Goal: Information Seeking & Learning: Learn about a topic

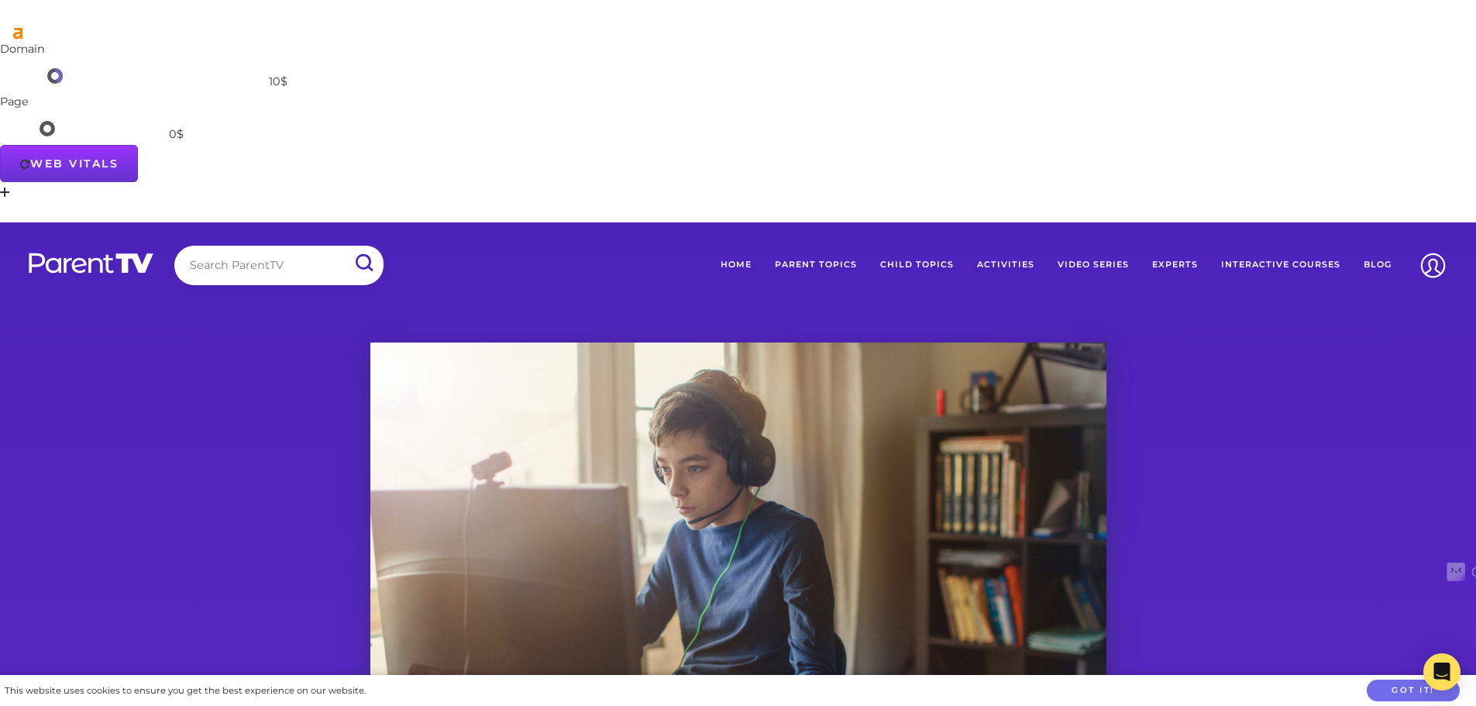
click at [115, 252] on img at bounding box center [91, 263] width 128 height 22
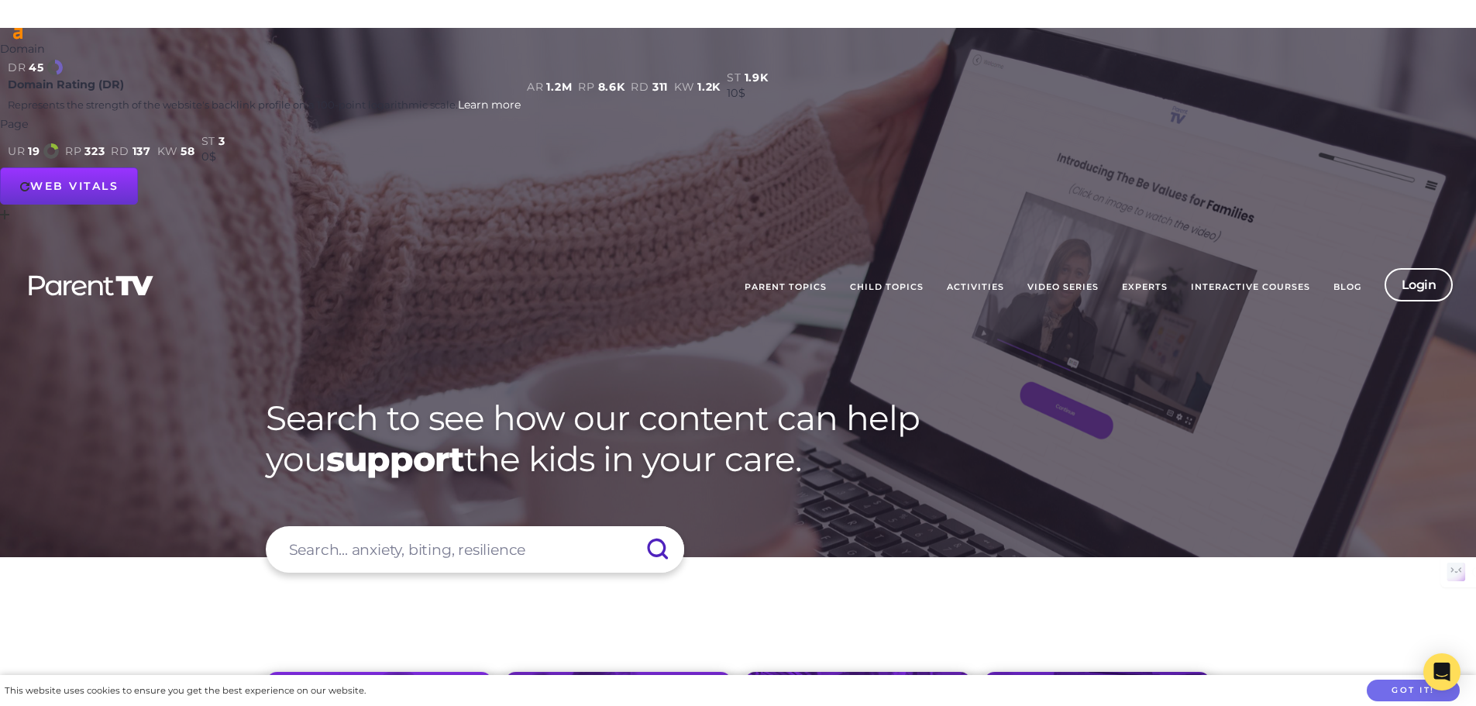
click at [60, 61] on circle at bounding box center [55, 67] width 12 height 12
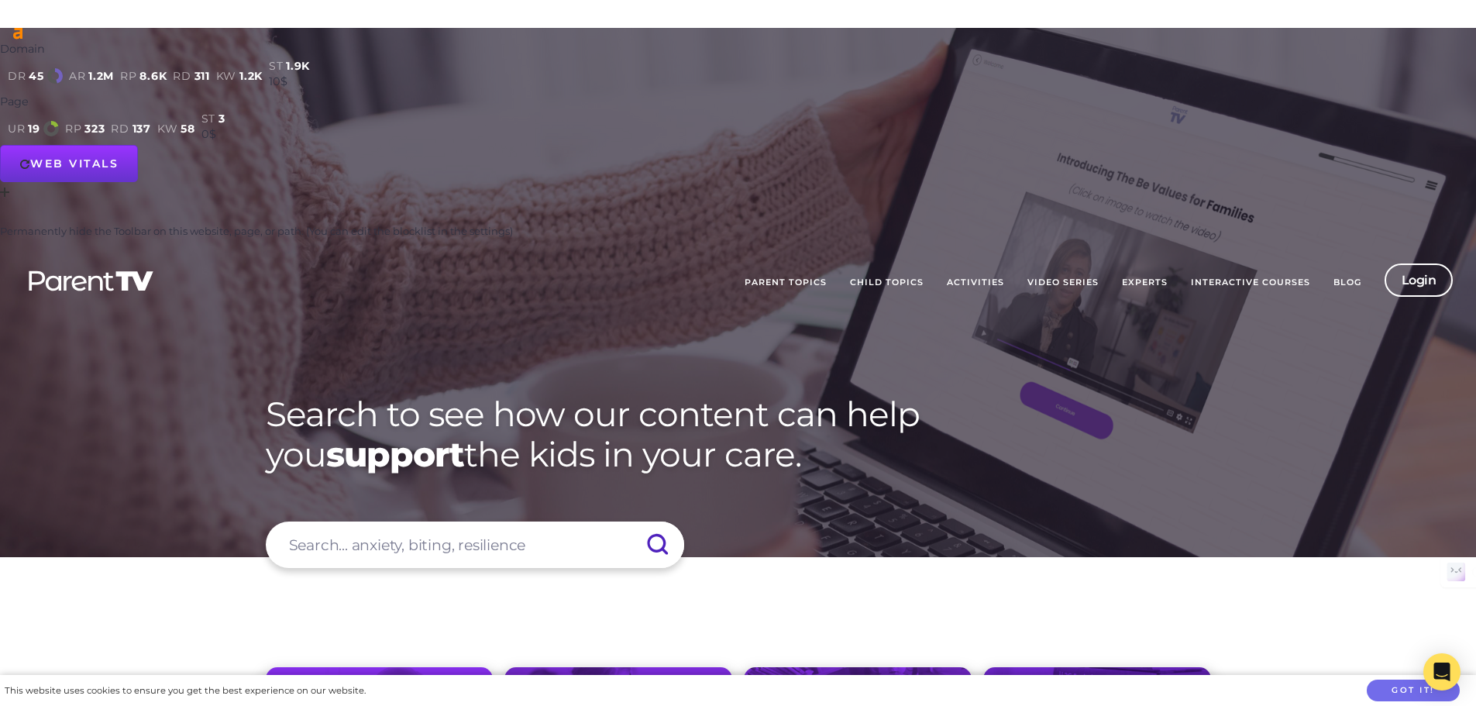
click at [1476, 202] on div "Permanently hide the Toolbar on this website, page, or path. (You can edit the …" at bounding box center [738, 221] width 1476 height 38
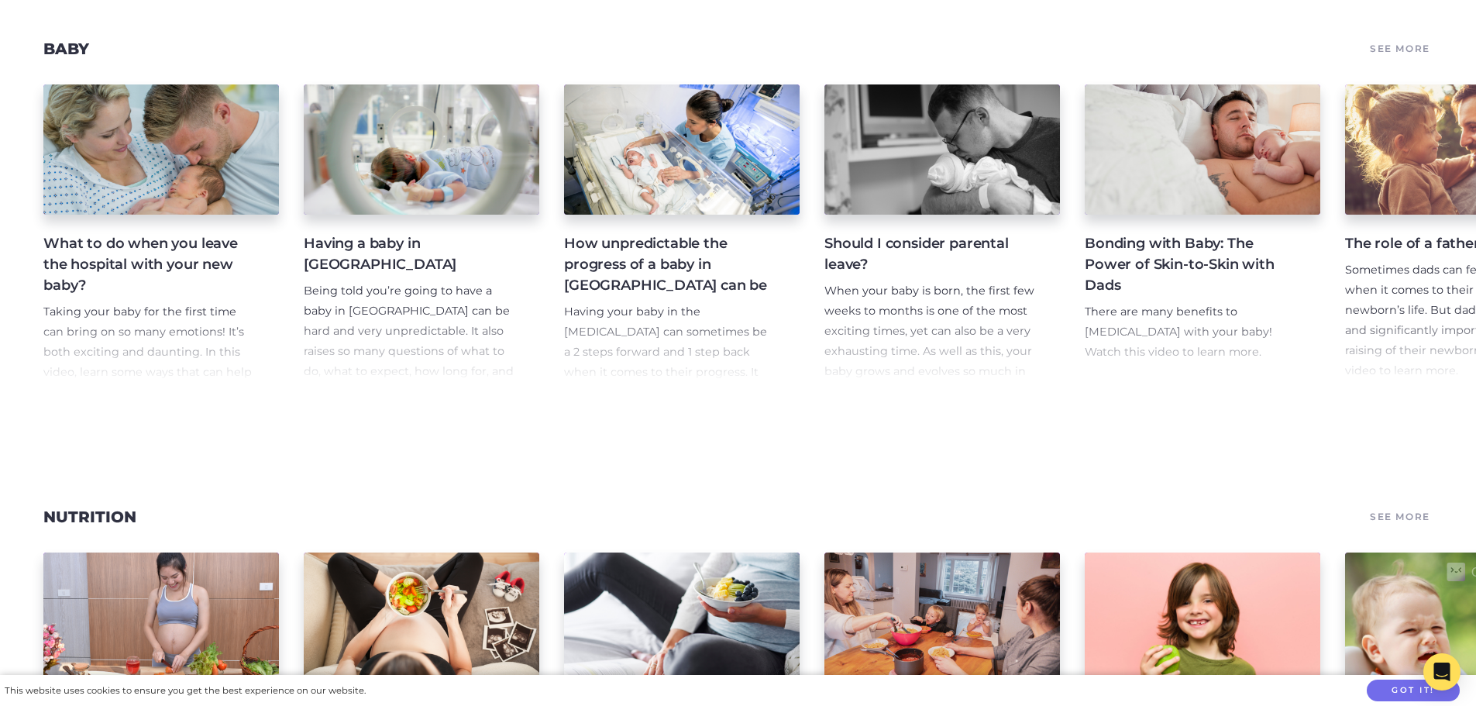
scroll to position [21782, 0]
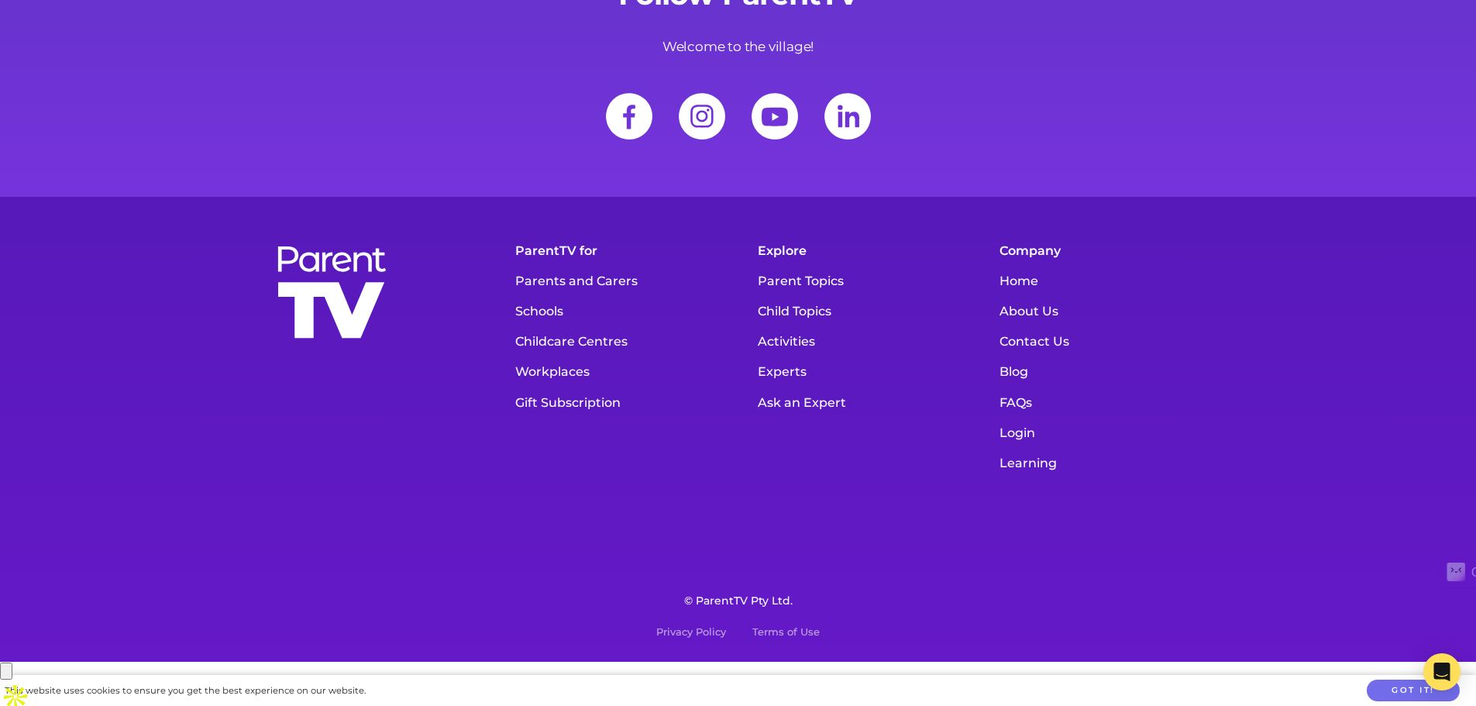
click at [1061, 356] on link "Contact Us" at bounding box center [1101, 341] width 219 height 30
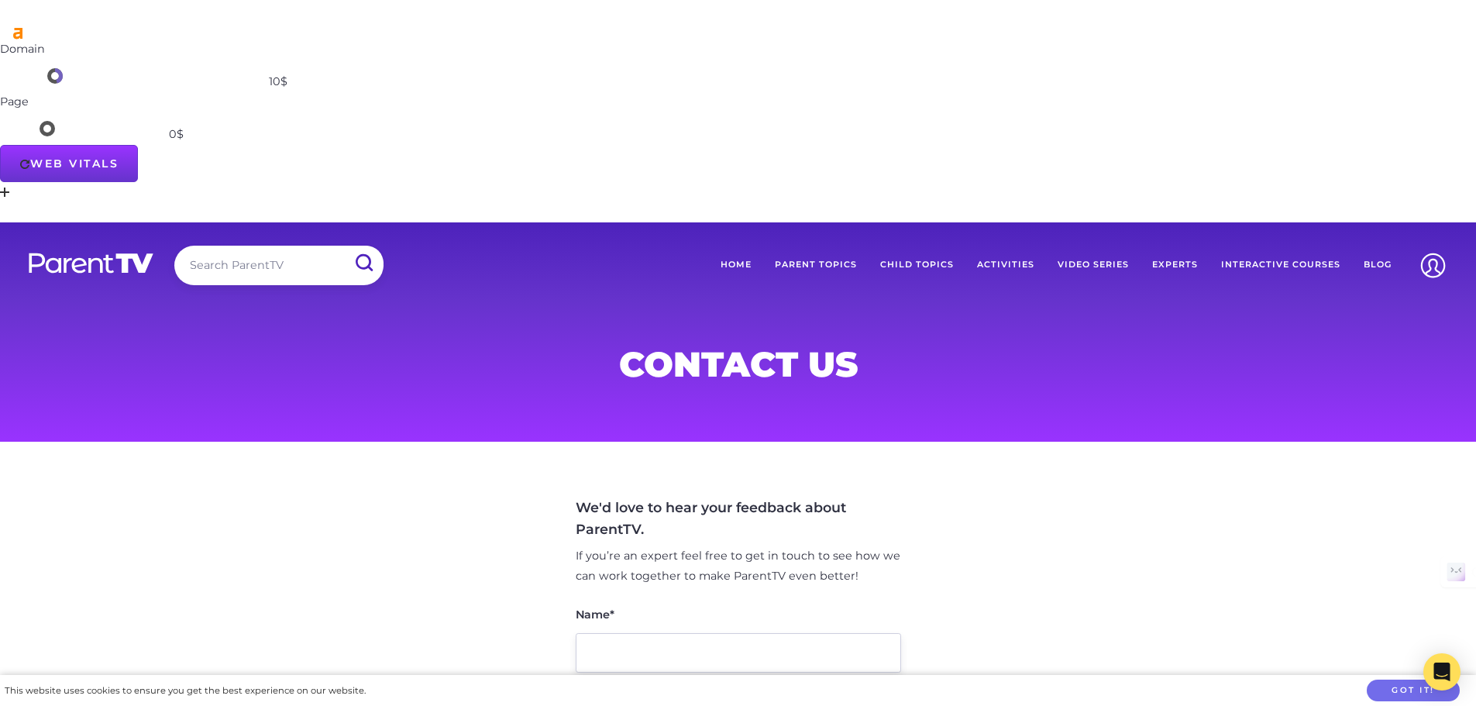
scroll to position [1334, 0]
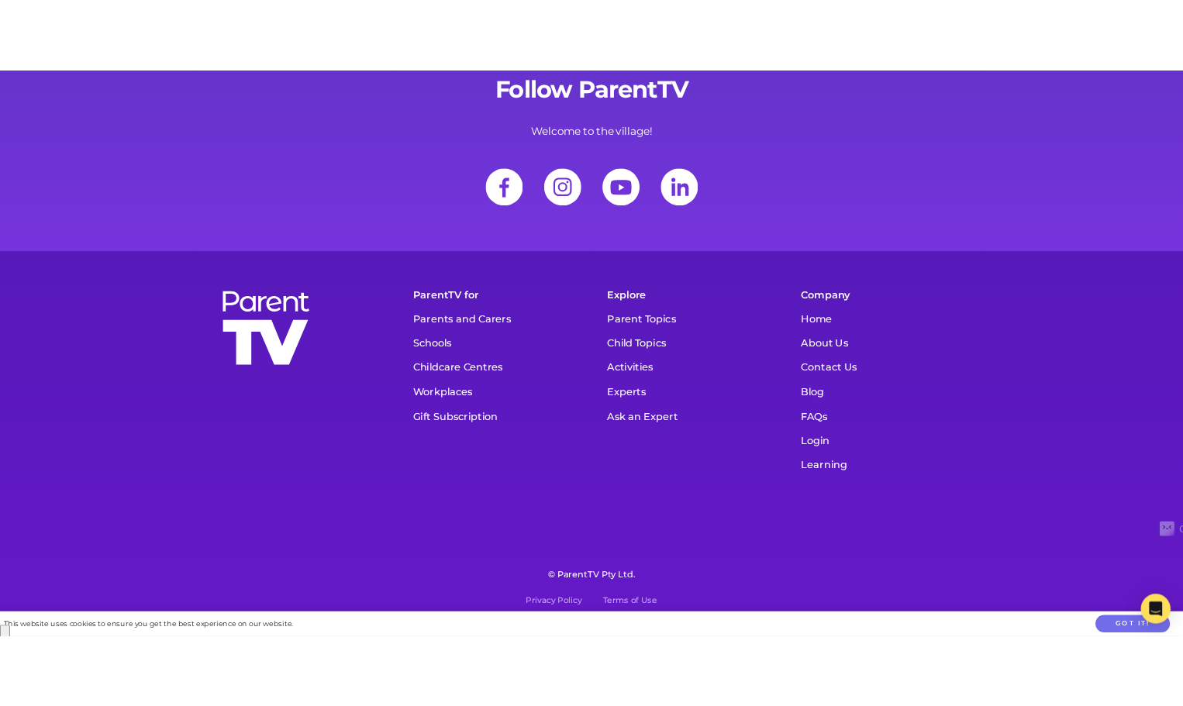
scroll to position [21753, 0]
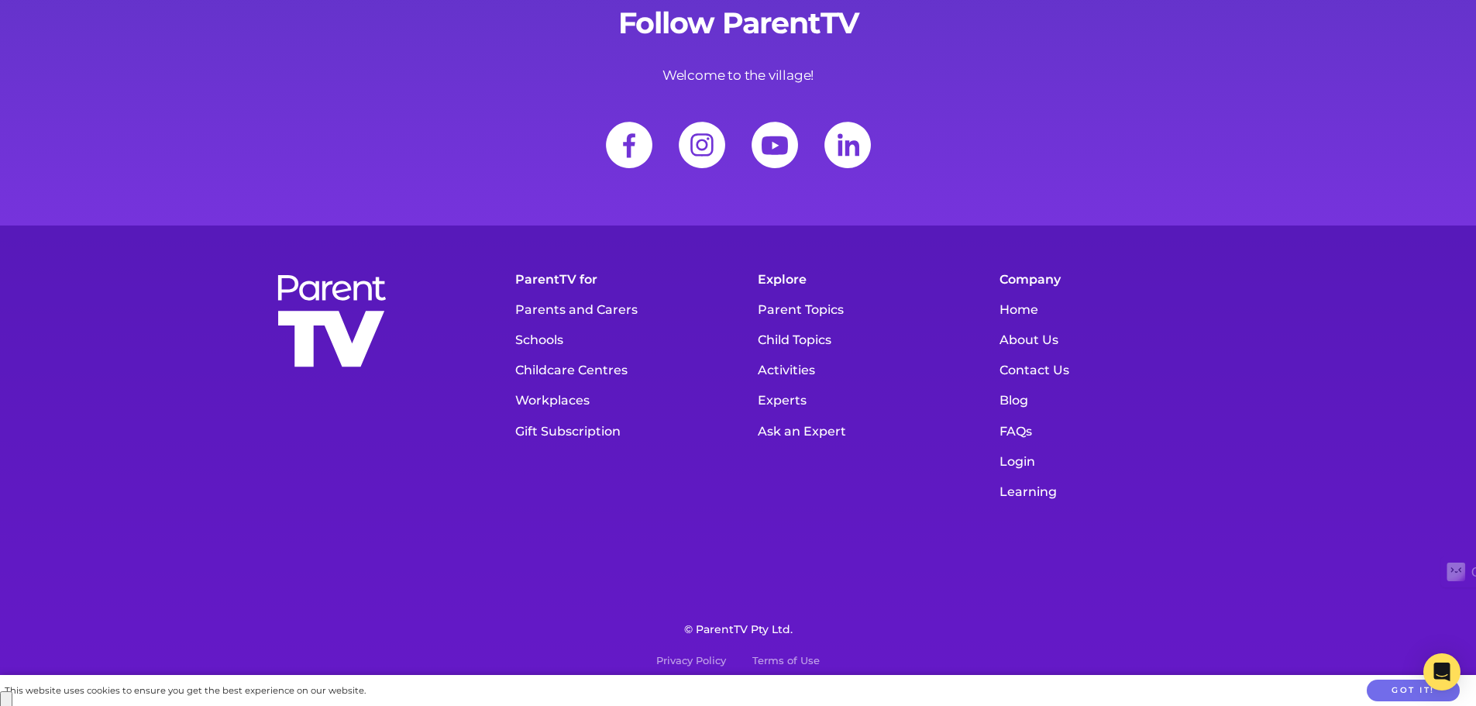
click at [12, 691] on input "button" at bounding box center [6, 700] width 12 height 18
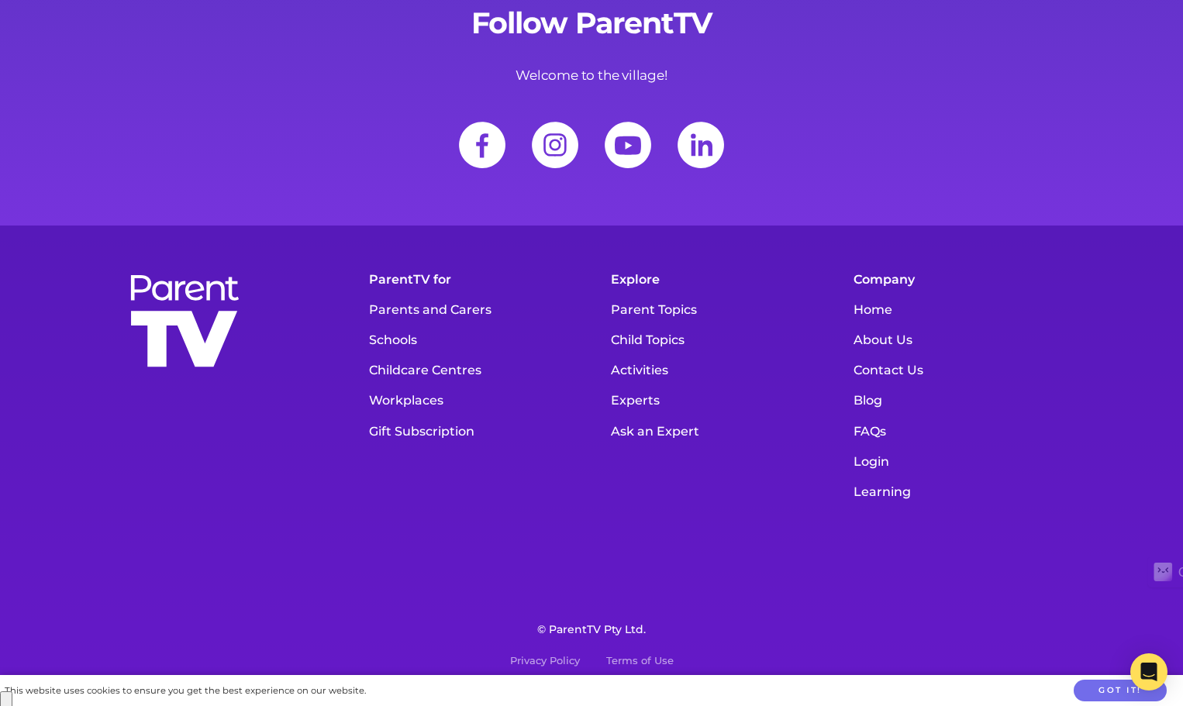
click at [487, 180] on img at bounding box center [482, 145] width 70 height 70
